Goal: Task Accomplishment & Management: Use online tool/utility

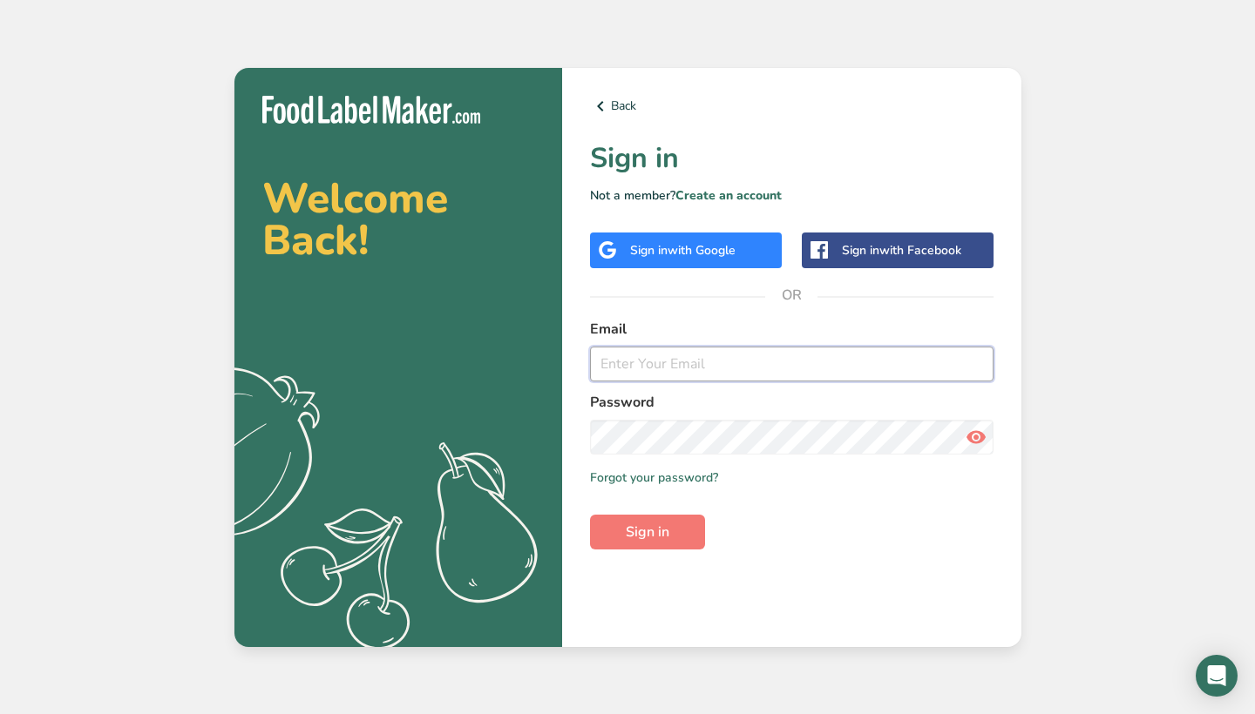
click at [651, 365] on input "email" at bounding box center [791, 364] width 403 height 35
type input "[EMAIL_ADDRESS][DOMAIN_NAME]"
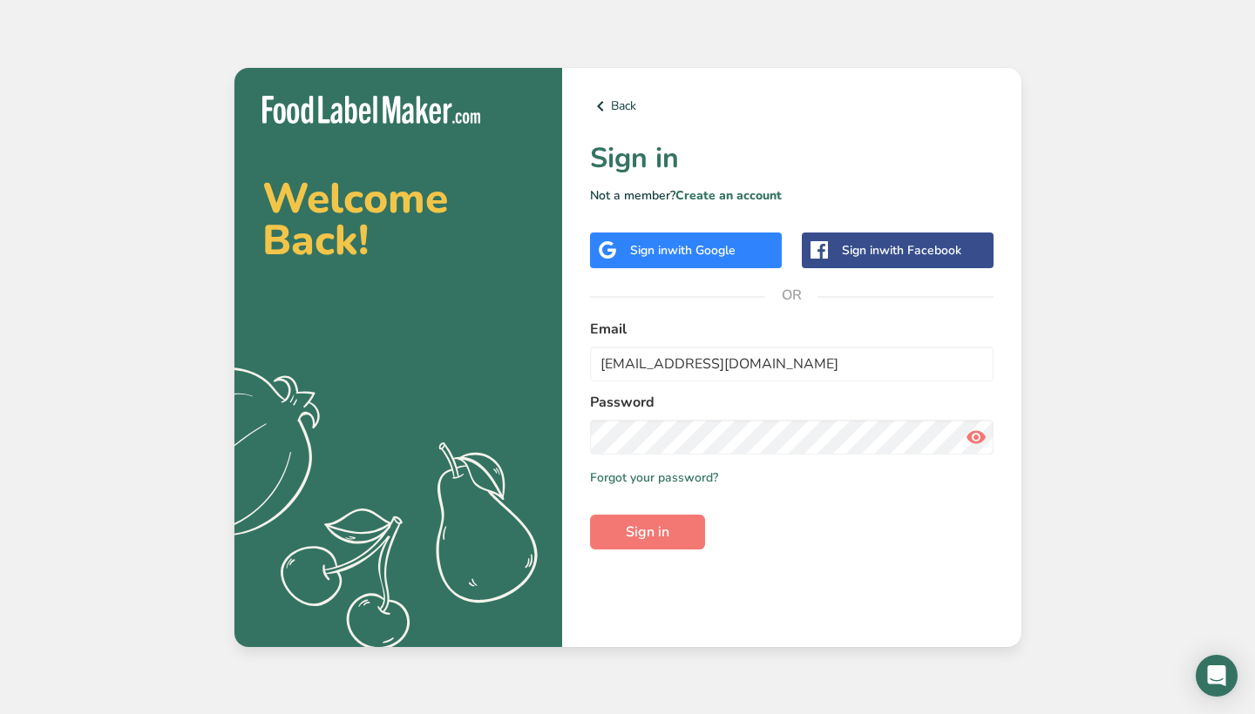
click at [972, 437] on icon at bounding box center [975, 437] width 21 height 31
click at [662, 531] on span "Sign in" at bounding box center [648, 532] width 44 height 21
click at [674, 525] on button "Sign in" at bounding box center [647, 532] width 115 height 35
click at [768, 368] on input "[EMAIL_ADDRESS][DOMAIN_NAME]" at bounding box center [791, 364] width 403 height 35
click at [650, 533] on span "Sign in" at bounding box center [648, 532] width 44 height 21
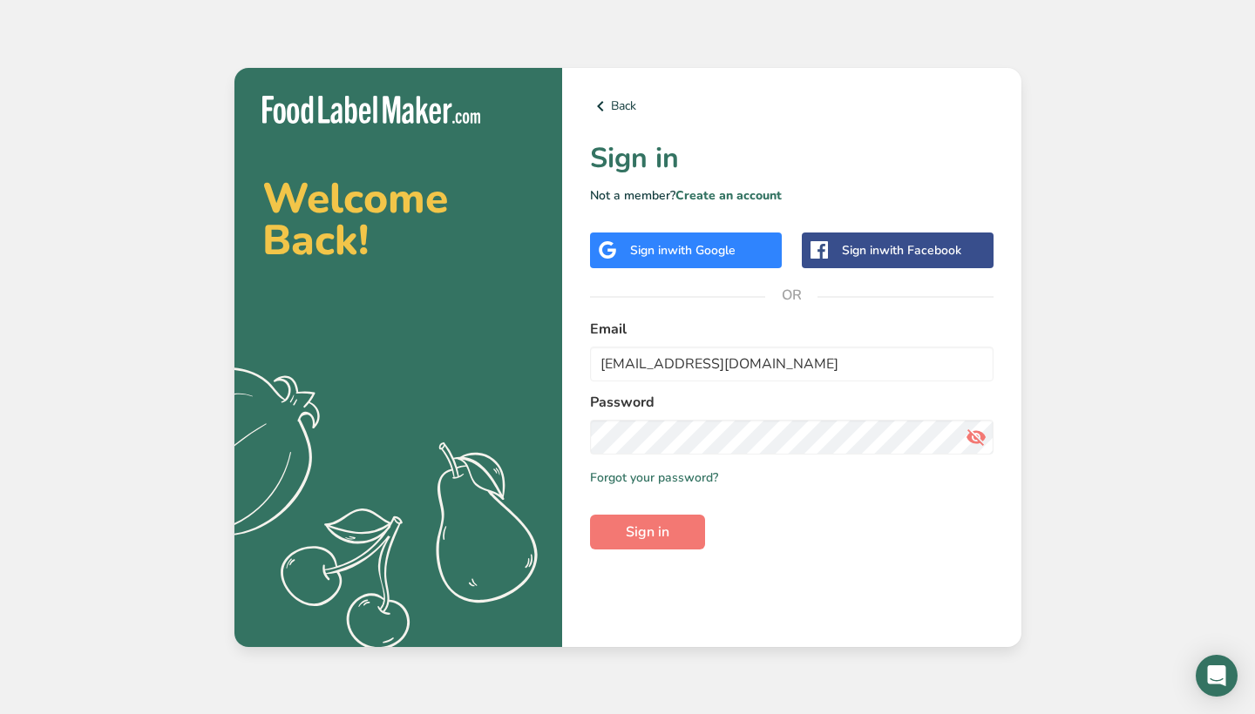
click at [715, 243] on span "with Google" at bounding box center [701, 250] width 68 height 17
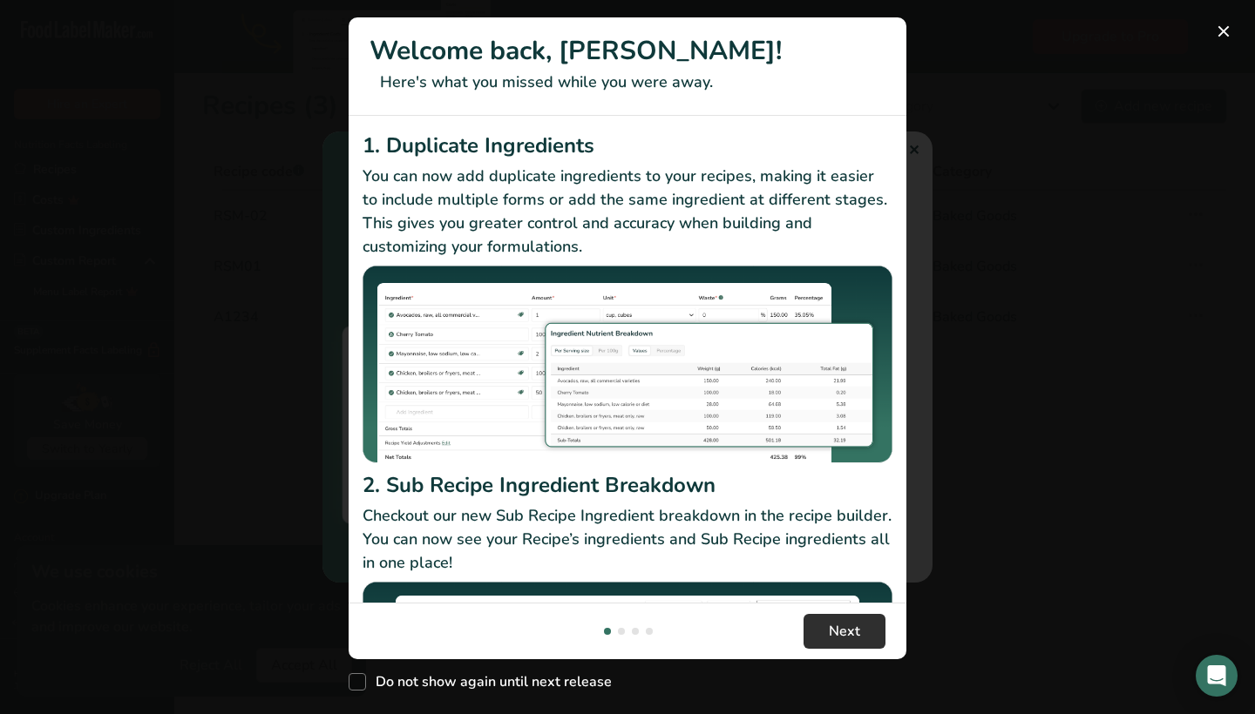
click at [870, 623] on button "Next" at bounding box center [844, 631] width 82 height 35
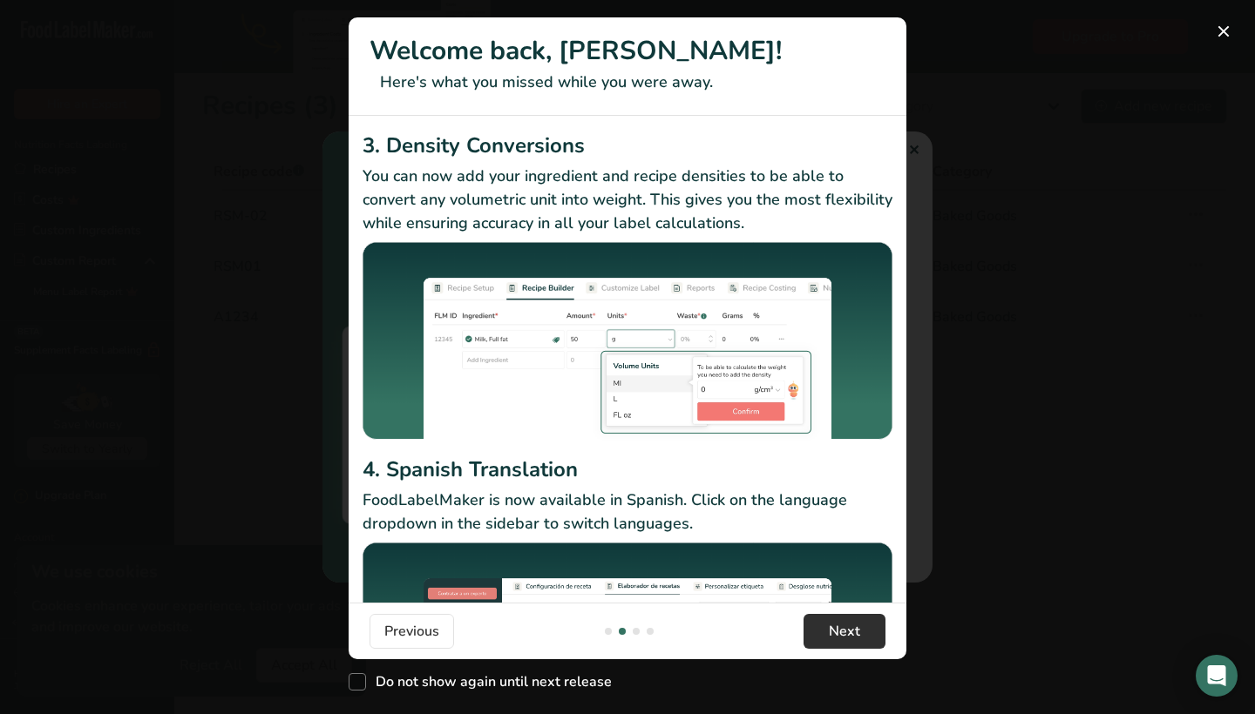
click at [870, 623] on button "Next" at bounding box center [844, 631] width 82 height 35
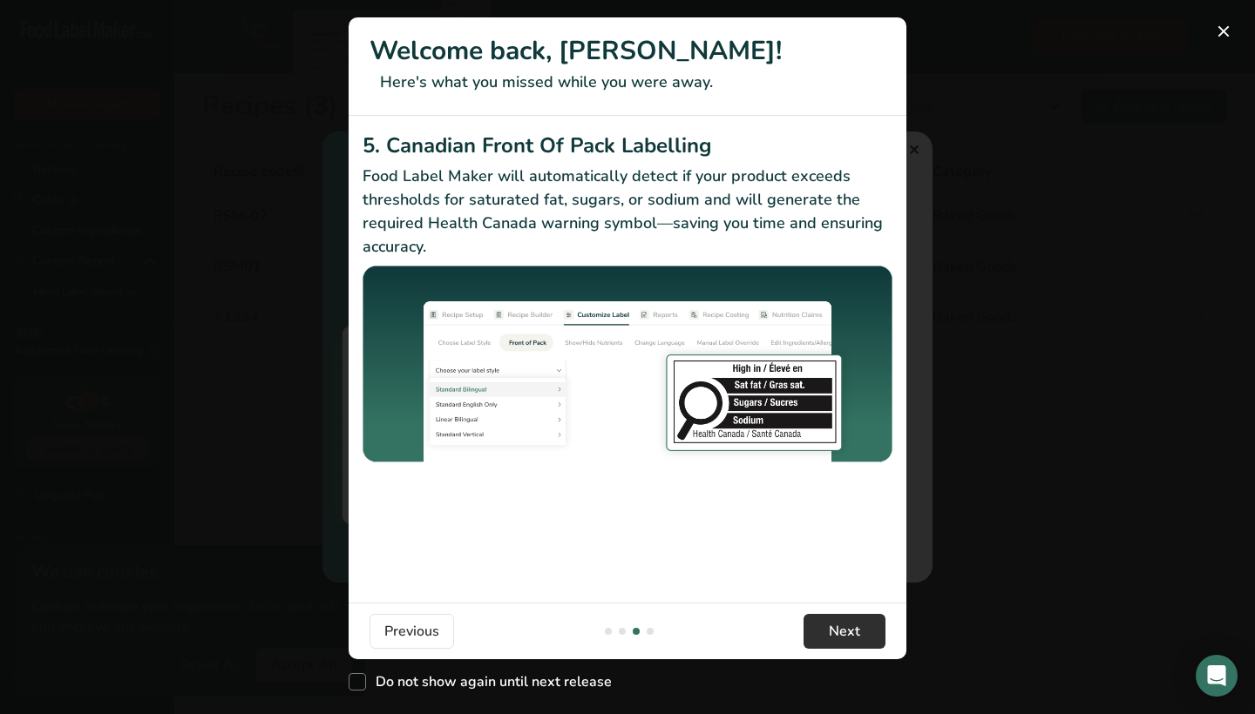
click at [870, 623] on button "Next" at bounding box center [844, 631] width 82 height 35
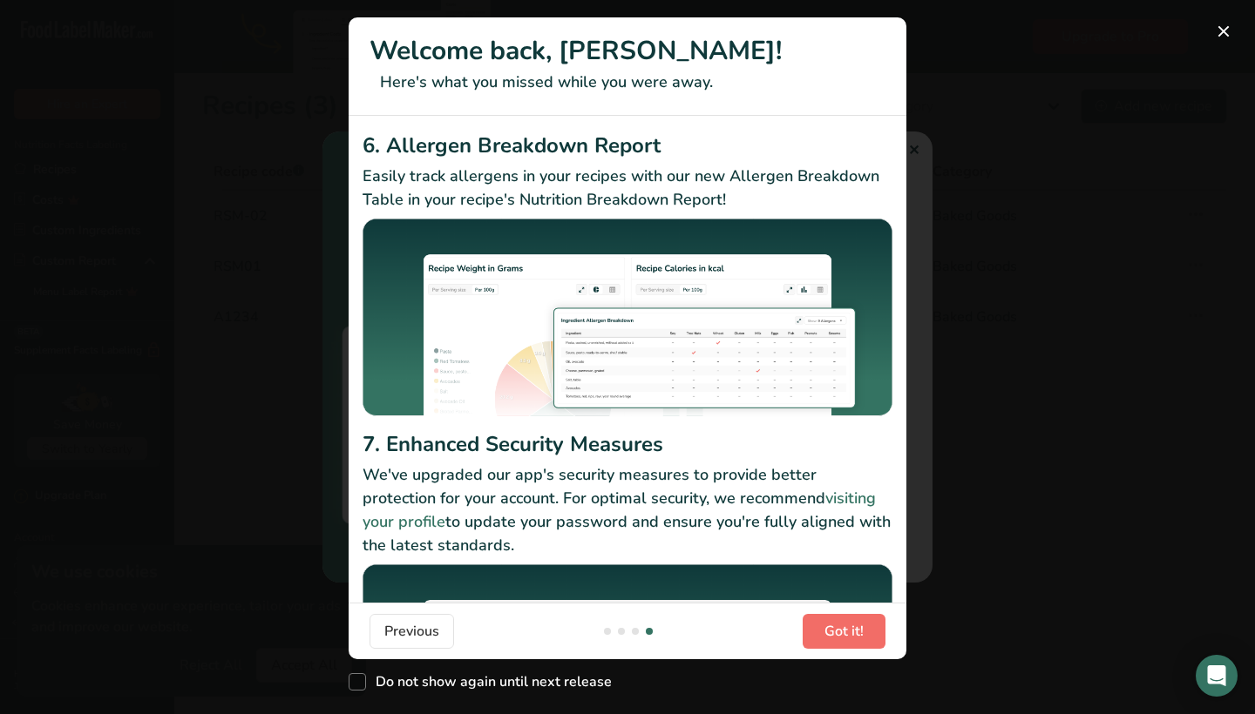
click at [870, 623] on button "Got it!" at bounding box center [843, 631] width 83 height 35
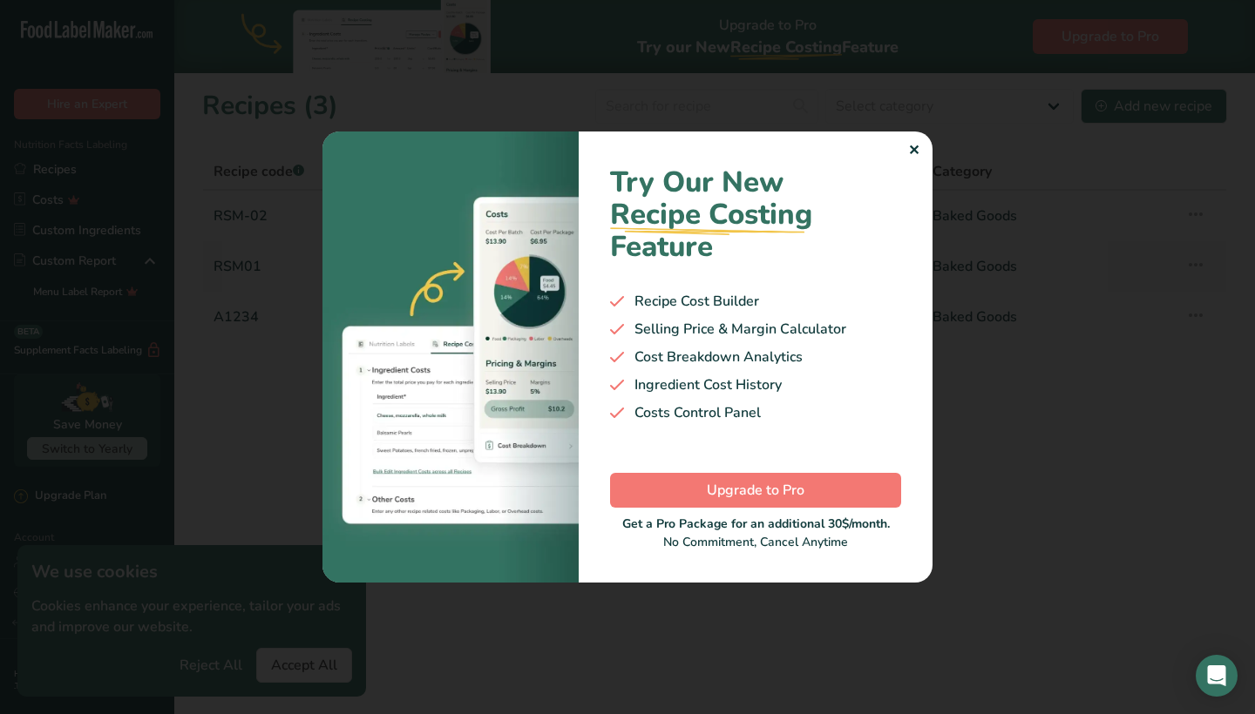
click at [917, 145] on div "✕" at bounding box center [913, 150] width 11 height 21
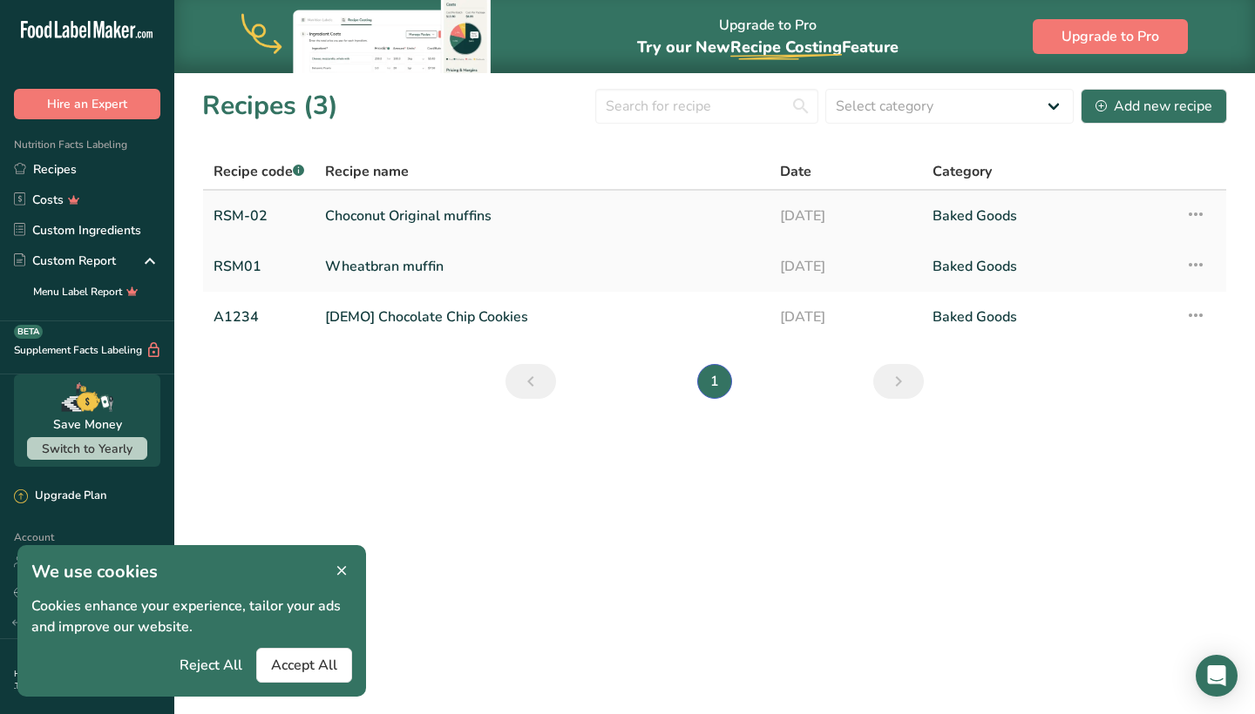
click at [1195, 212] on icon at bounding box center [1195, 214] width 21 height 31
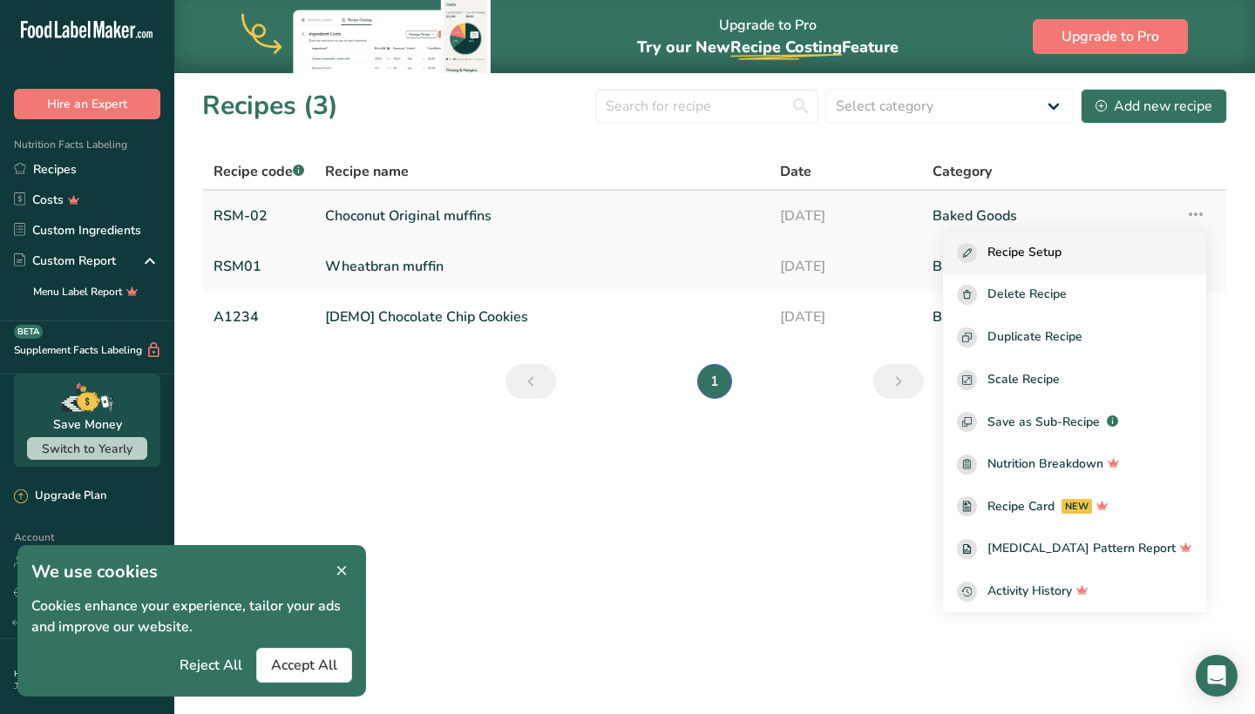
click at [1118, 251] on div "Recipe Setup" at bounding box center [1074, 253] width 235 height 20
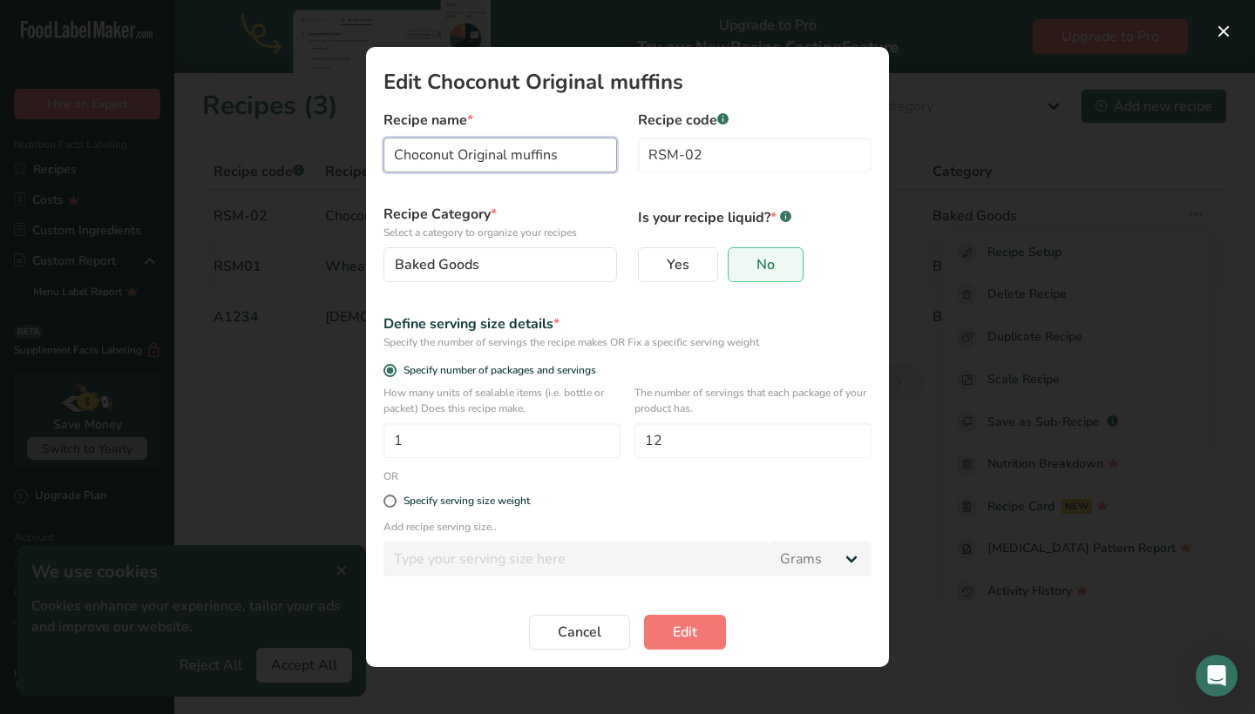
click at [509, 153] on input "Choconut Original muffins" at bounding box center [500, 155] width 234 height 35
type input "Choconut Muffins"
click at [693, 628] on span "Edit" at bounding box center [685, 632] width 24 height 21
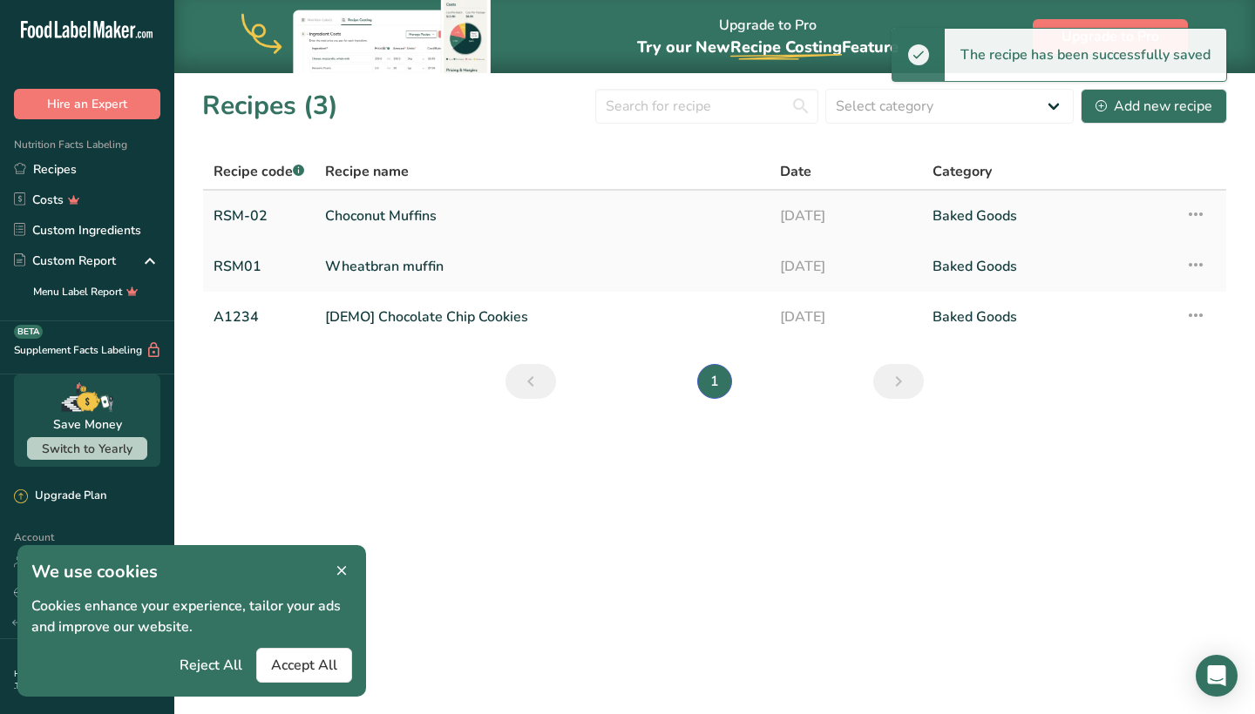
click at [385, 212] on link "Choconut Muffins" at bounding box center [542, 216] width 434 height 37
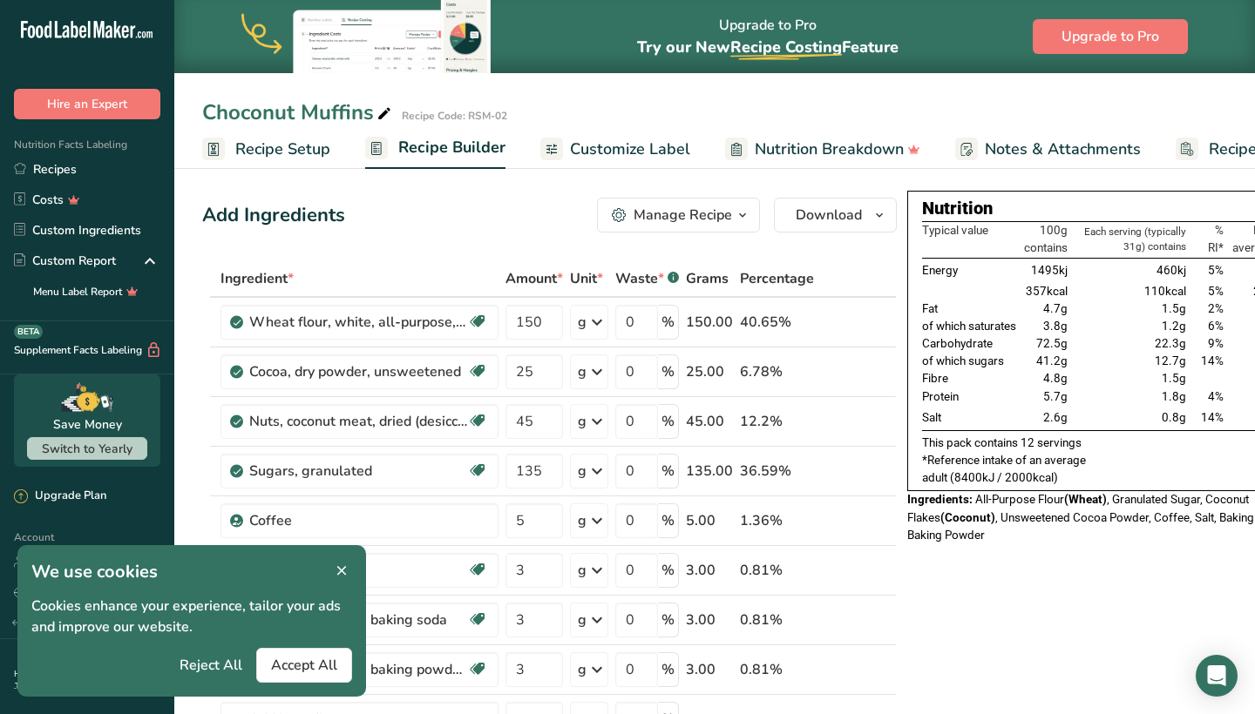
click at [579, 148] on span "Customize Label" at bounding box center [630, 150] width 120 height 24
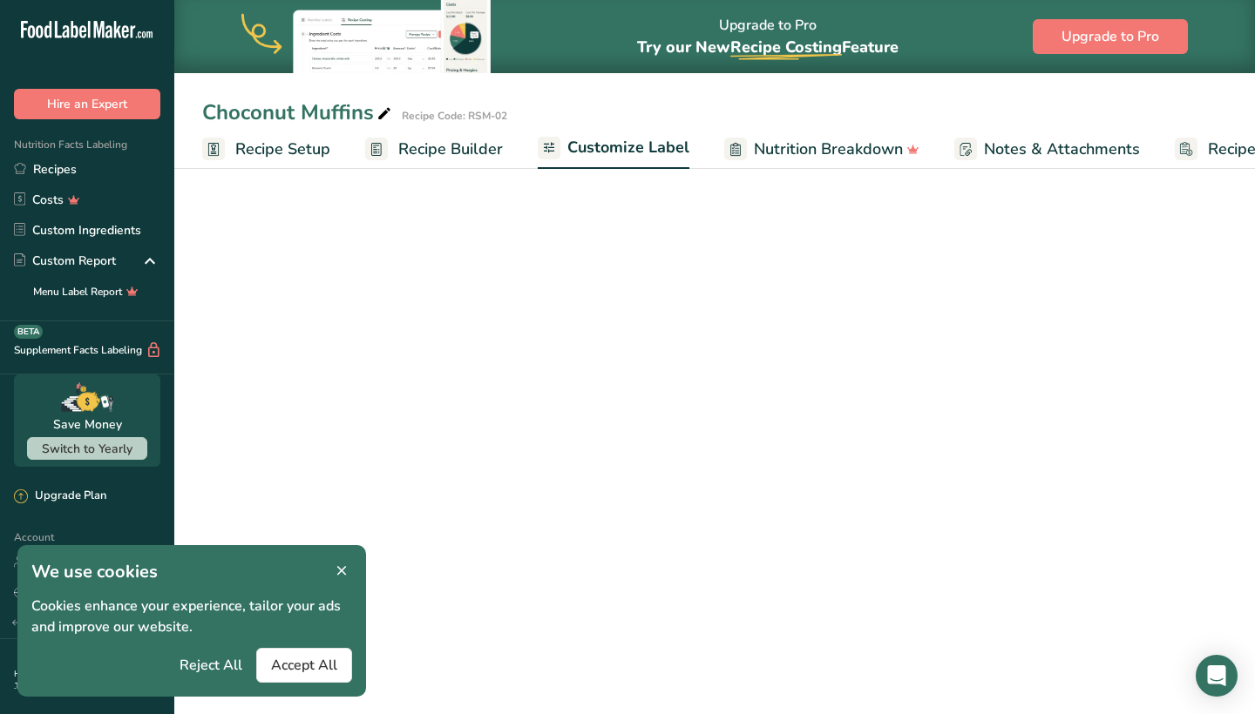
scroll to position [0, 104]
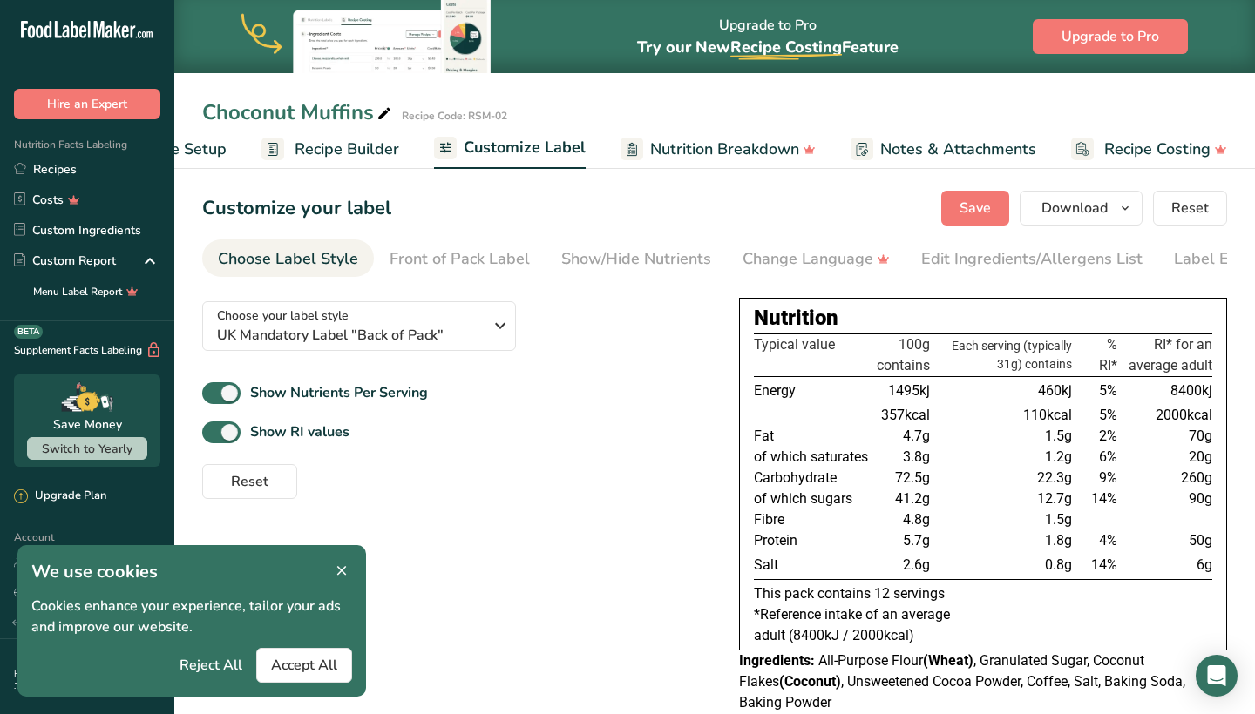
click at [1251, 210] on section "Customize your label Save Download Choose what to show on your downloaded label…" at bounding box center [714, 457] width 1080 height 589
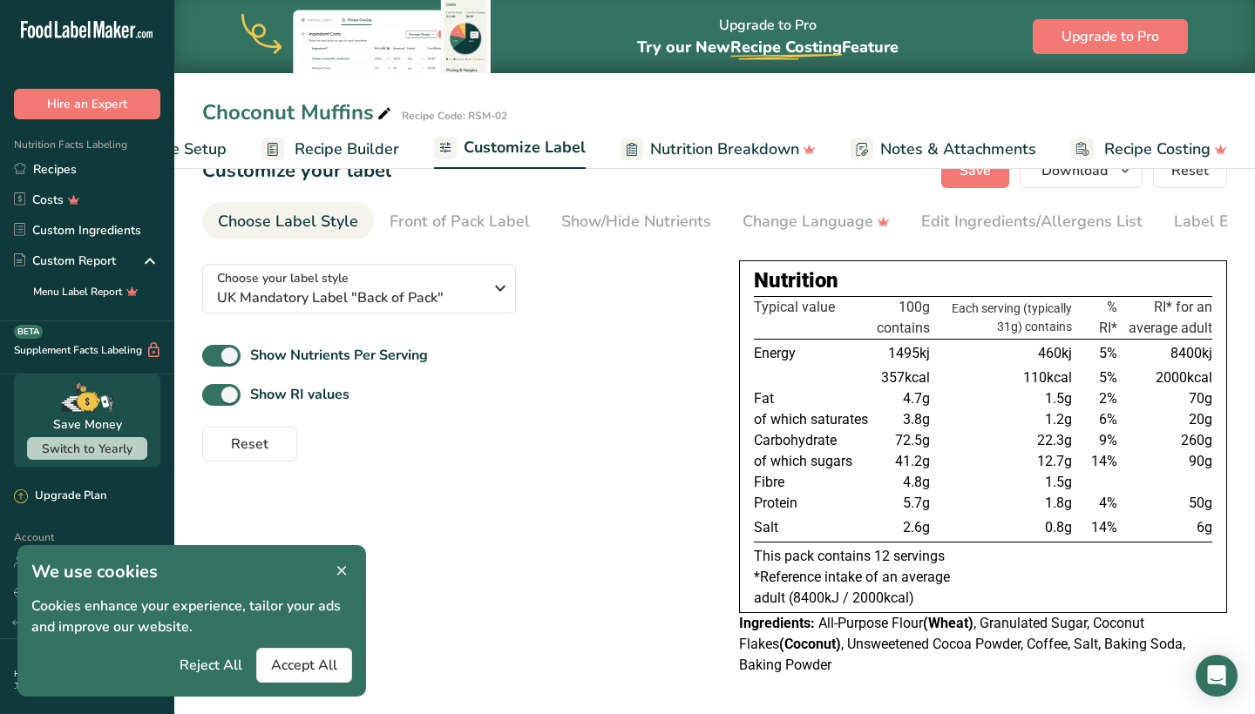
scroll to position [42, 0]
drag, startPoint x: 988, startPoint y: 240, endPoint x: 1013, endPoint y: 236, distance: 25.5
click at [1013, 236] on section "Customize your label Save Download Choose what to show on your downloaded label…" at bounding box center [714, 419] width 1080 height 589
click at [1153, 224] on div "Label Extra Info" at bounding box center [1164, 222] width 116 height 24
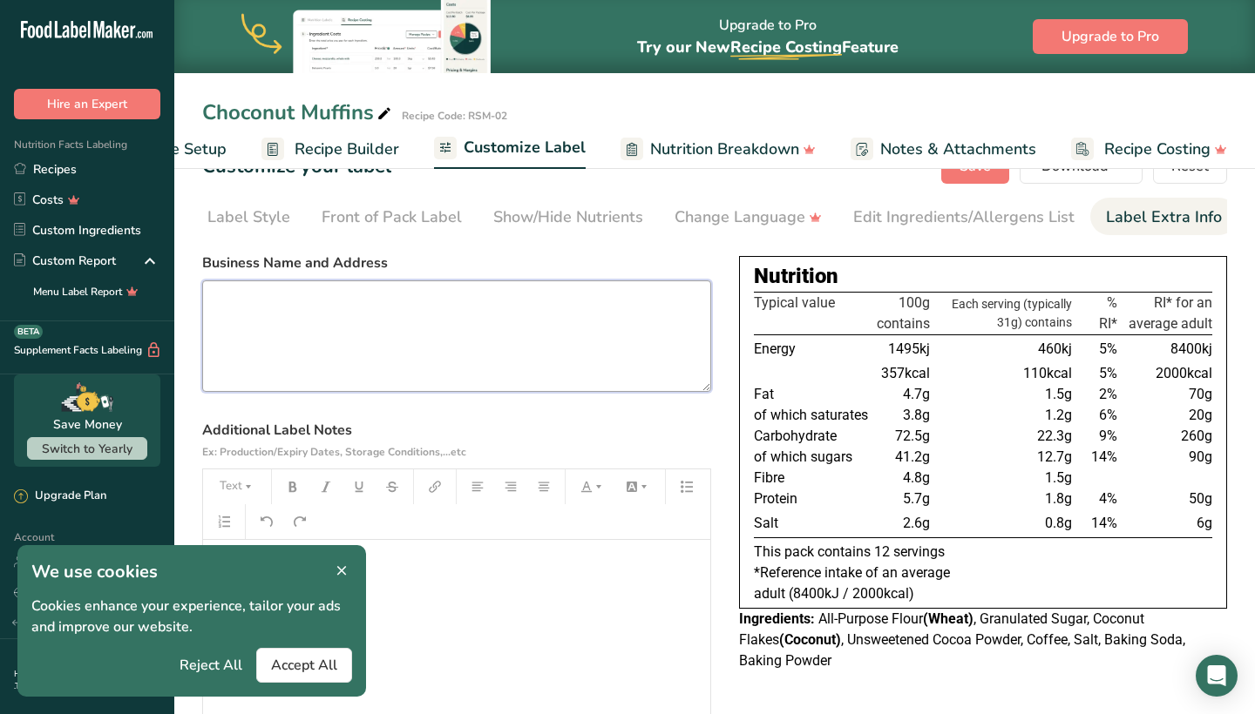
click at [289, 299] on textarea at bounding box center [456, 337] width 509 height 112
click at [375, 312] on textarea "Made by Rudo Foods, [STREET_ADDRESS]" at bounding box center [456, 337] width 509 height 112
click at [506, 305] on textarea "Made by Rudo Foods, [GEOGRAPHIC_DATA]" at bounding box center [456, 337] width 509 height 112
click at [349, 308] on textarea "Made by Rudo Foods, [GEOGRAPHIC_DATA]," at bounding box center [456, 337] width 509 height 112
drag, startPoint x: 478, startPoint y: 306, endPoint x: 370, endPoint y: 305, distance: 108.0
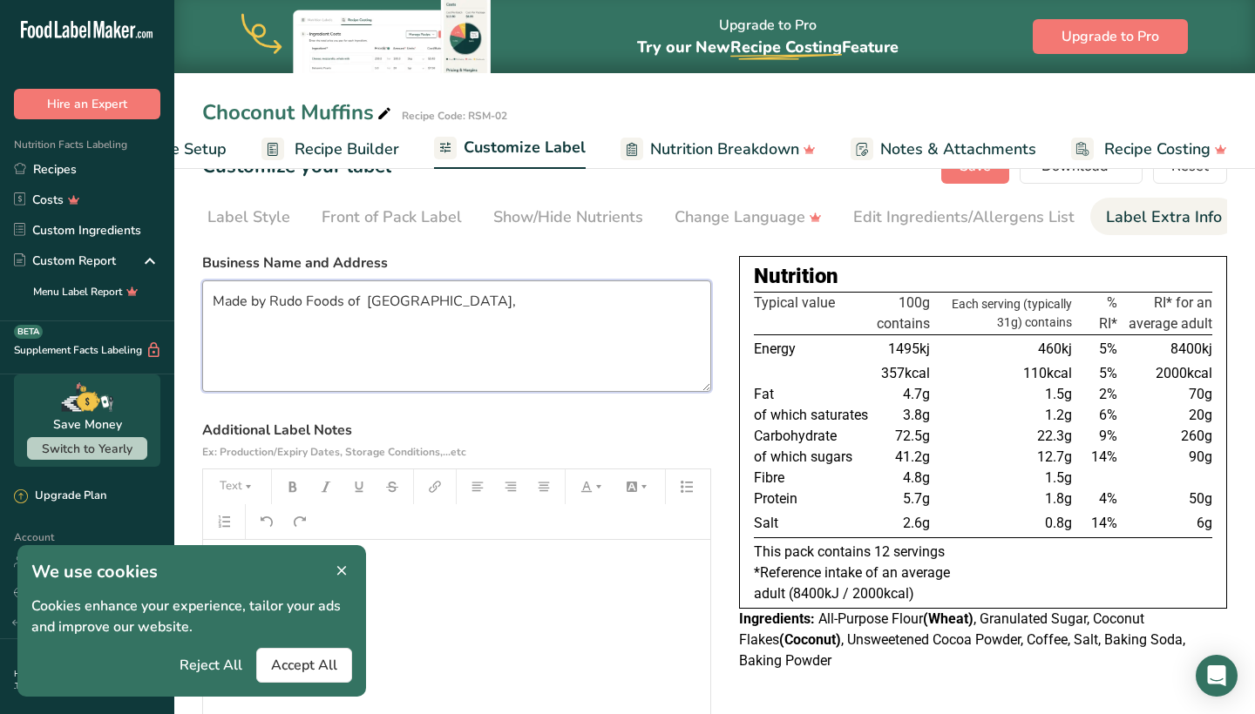
click at [370, 305] on textarea "Made by Rudo Foods of [GEOGRAPHIC_DATA]," at bounding box center [456, 337] width 509 height 112
click at [484, 301] on textarea "Made by Rudo Foods of [GEOGRAPHIC_DATA]," at bounding box center [456, 337] width 509 height 112
drag, startPoint x: 485, startPoint y: 301, endPoint x: 369, endPoint y: 299, distance: 116.8
click at [369, 299] on textarea "Made by Rudo Foods of [GEOGRAPHIC_DATA]," at bounding box center [456, 337] width 509 height 112
click at [488, 308] on textarea "Made by Rudo Foods of [GEOGRAPHIC_DATA]," at bounding box center [456, 337] width 509 height 112
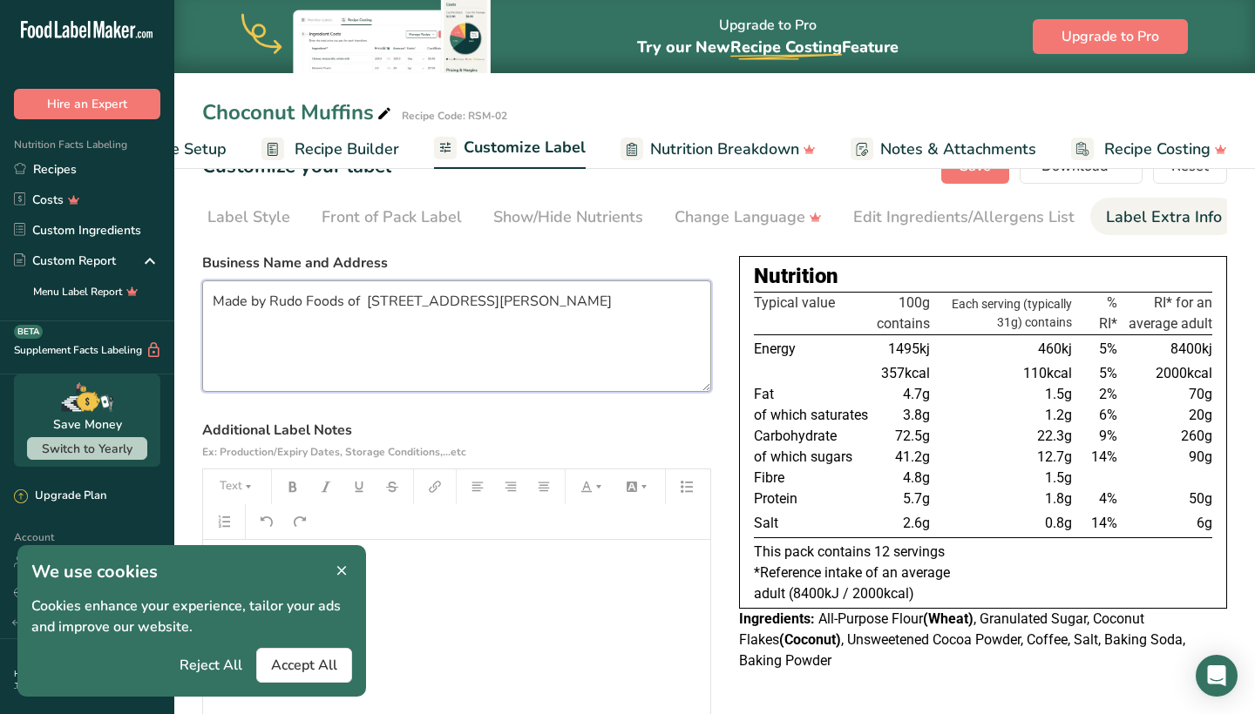
type textarea "Made by Rudo Foods of [GEOGRAPHIC_DATA], [PERSON_NAME][GEOGRAPHIC_DATA] 7FP"
